Goal: Transaction & Acquisition: Download file/media

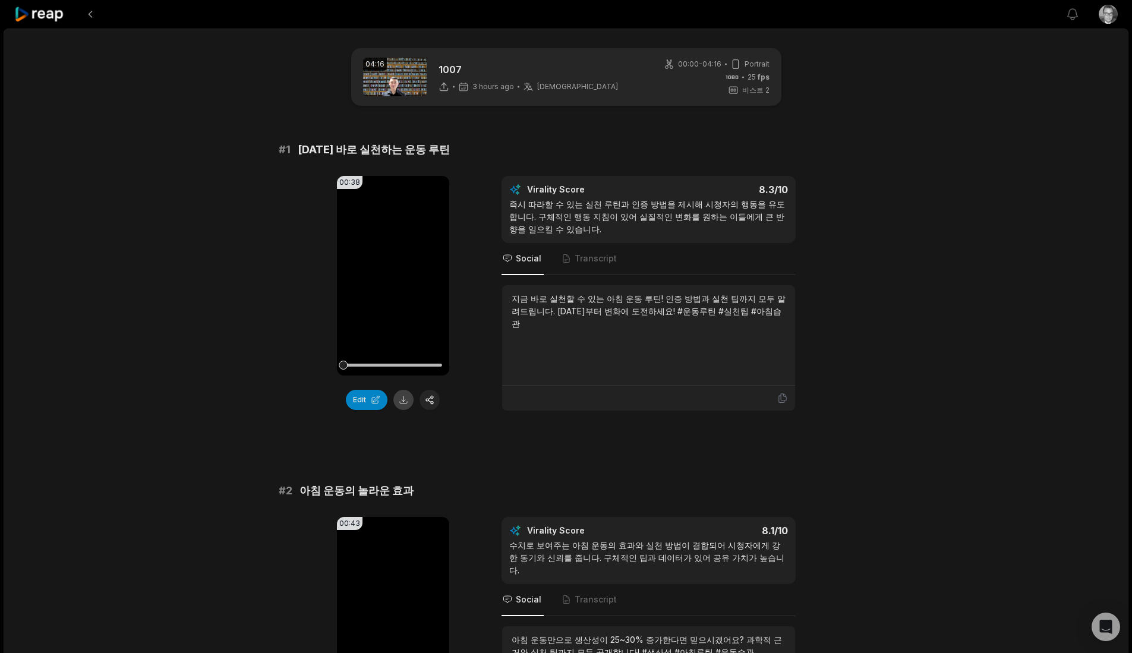
click at [403, 397] on button at bounding box center [403, 400] width 20 height 20
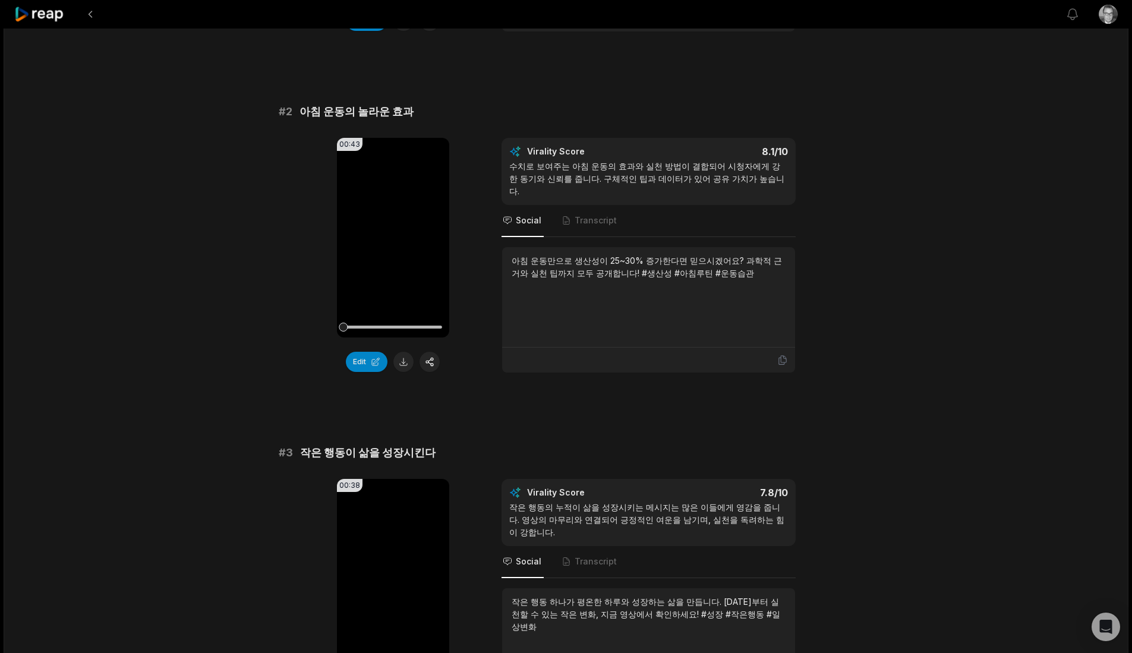
scroll to position [396, 0]
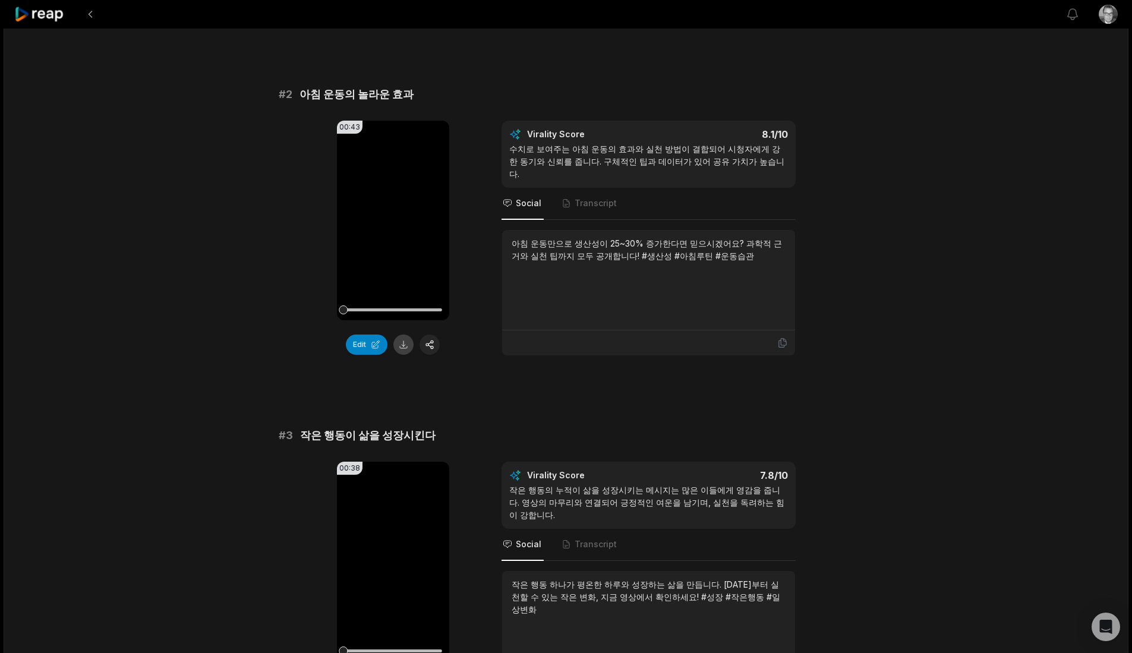
click at [408, 345] on button at bounding box center [403, 344] width 20 height 20
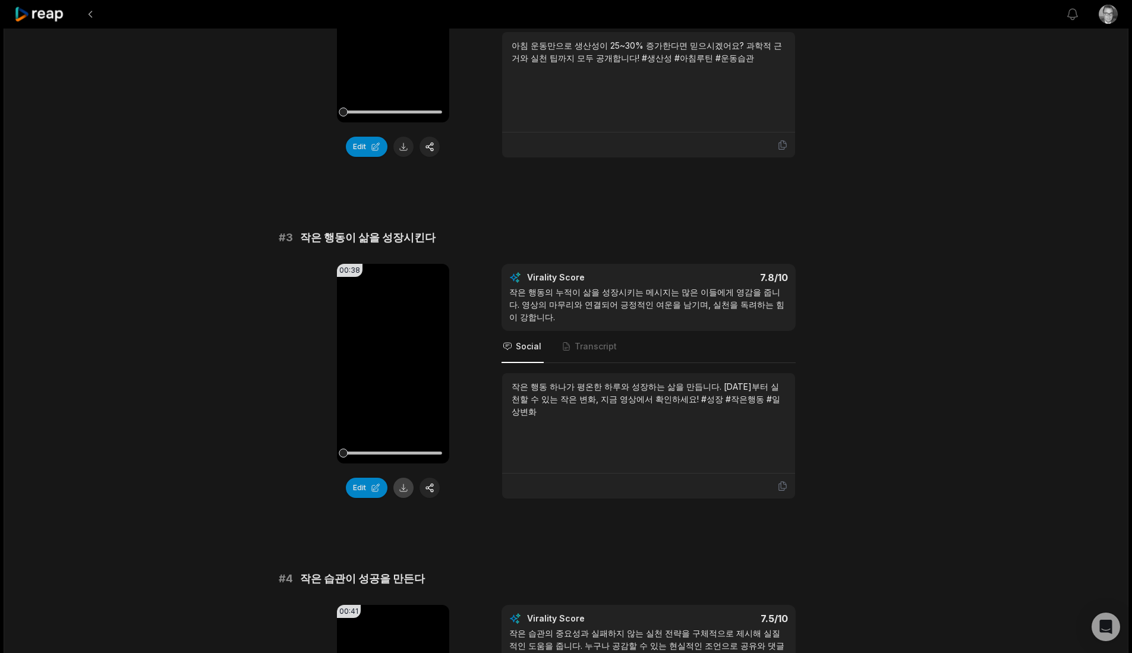
click at [408, 488] on button at bounding box center [403, 488] width 20 height 20
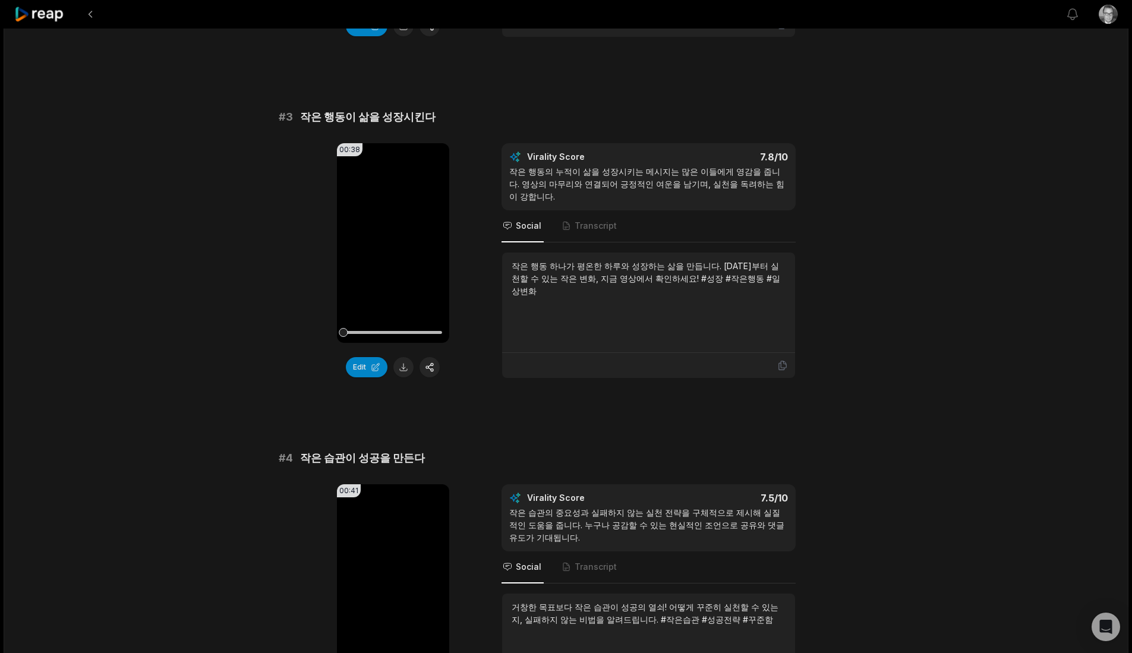
scroll to position [792, 0]
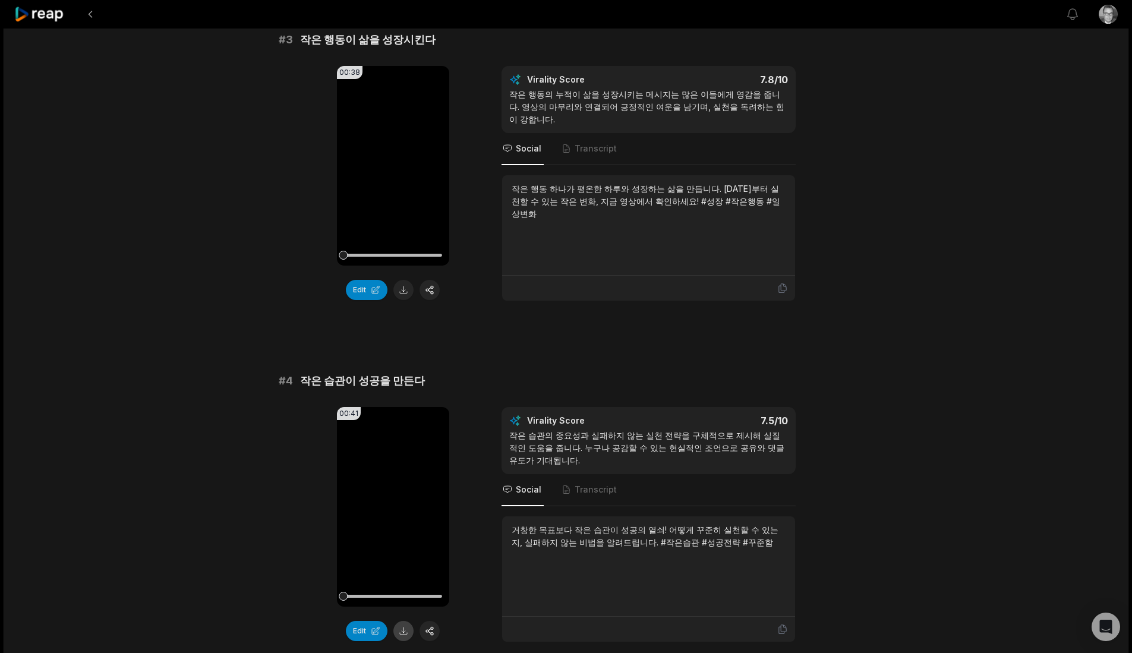
click at [403, 634] on button at bounding box center [403, 631] width 20 height 20
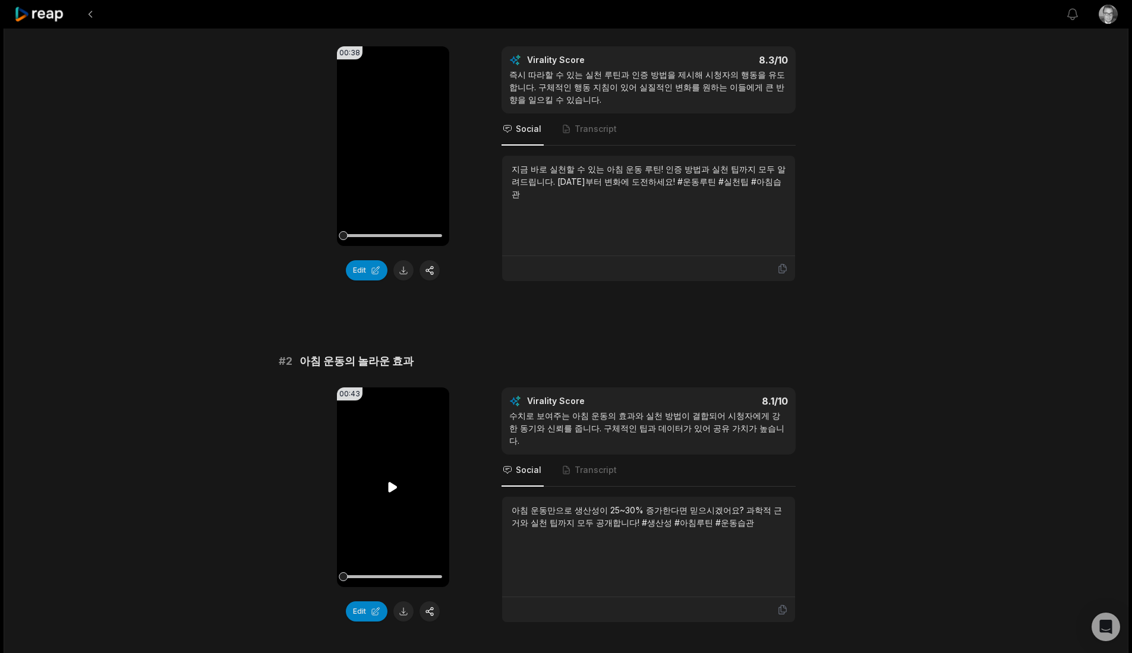
scroll to position [0, 0]
